Goal: Task Accomplishment & Management: Use online tool/utility

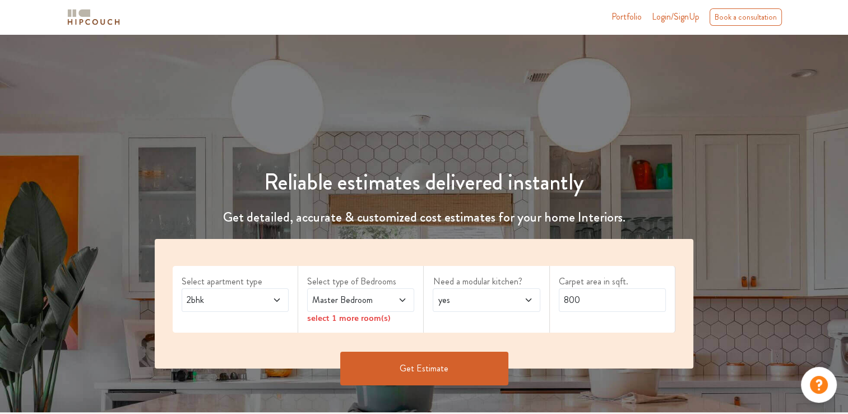
click at [395, 304] on span at bounding box center [395, 299] width 24 height 13
click at [464, 304] on span "yes" at bounding box center [472, 299] width 73 height 13
click at [489, 305] on span "yes" at bounding box center [472, 299] width 73 height 13
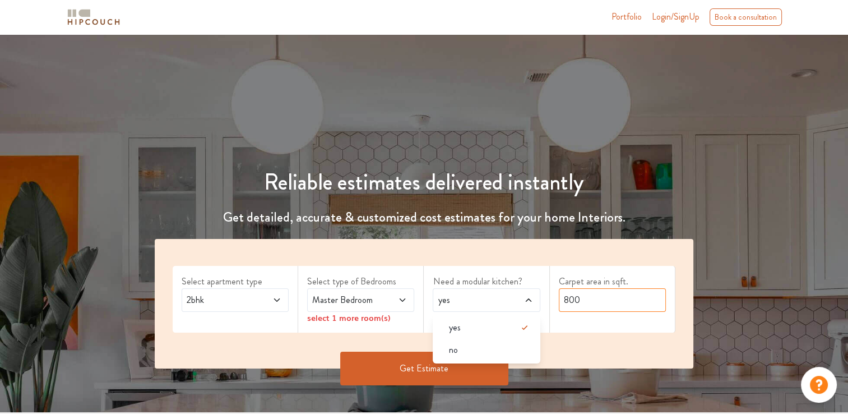
click at [586, 301] on input "800" at bounding box center [612, 300] width 107 height 24
type input "8"
type input "741"
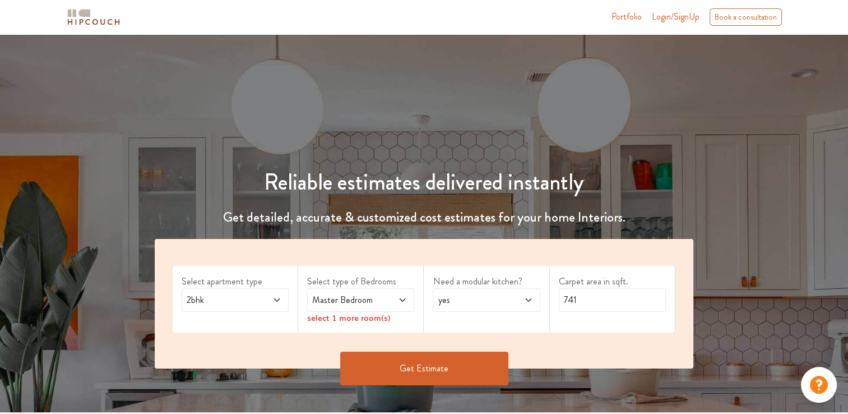
click at [435, 375] on button "Get Estimate" at bounding box center [424, 369] width 168 height 34
